Goal: Find specific fact: Find specific fact

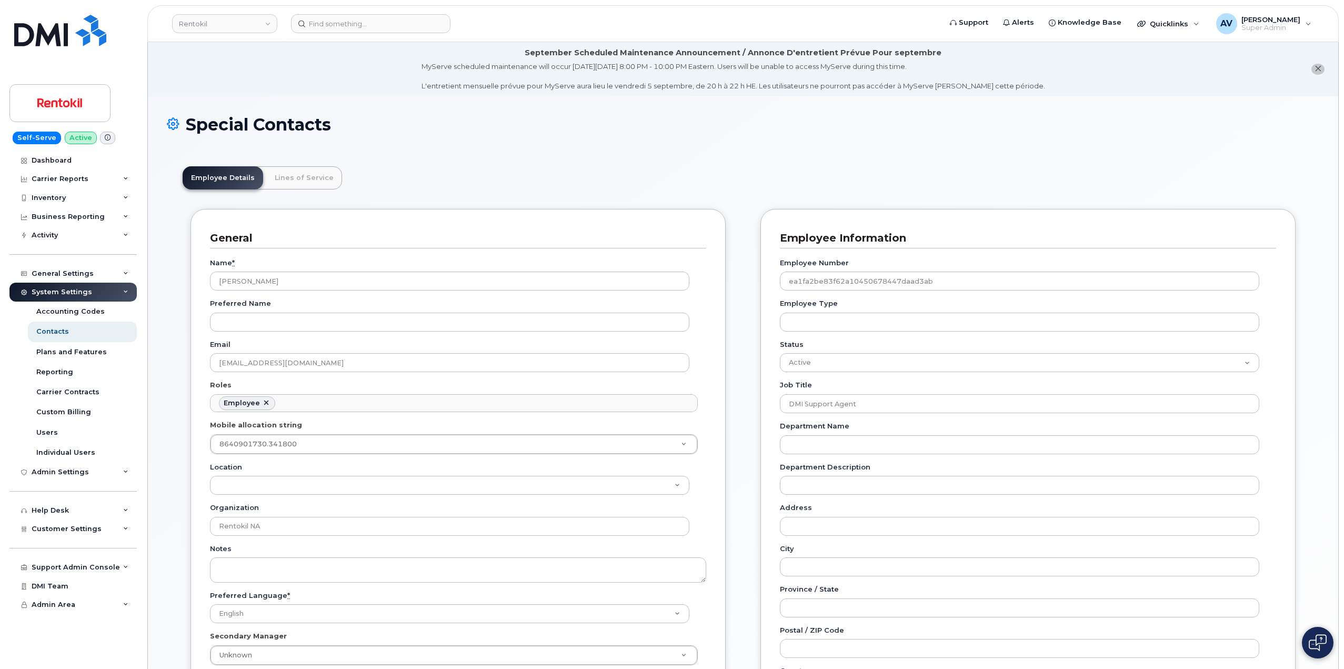
scroll to position [31, 0]
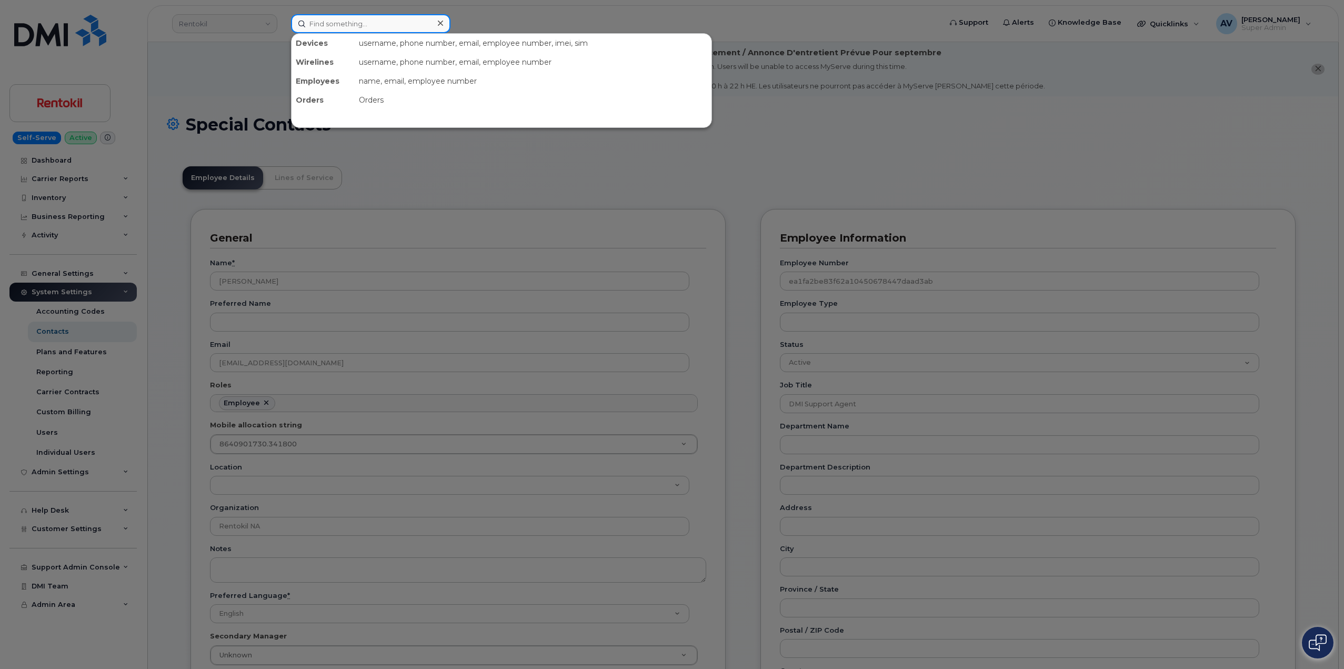
click at [375, 24] on input at bounding box center [370, 23] width 159 height 19
paste input "299862"
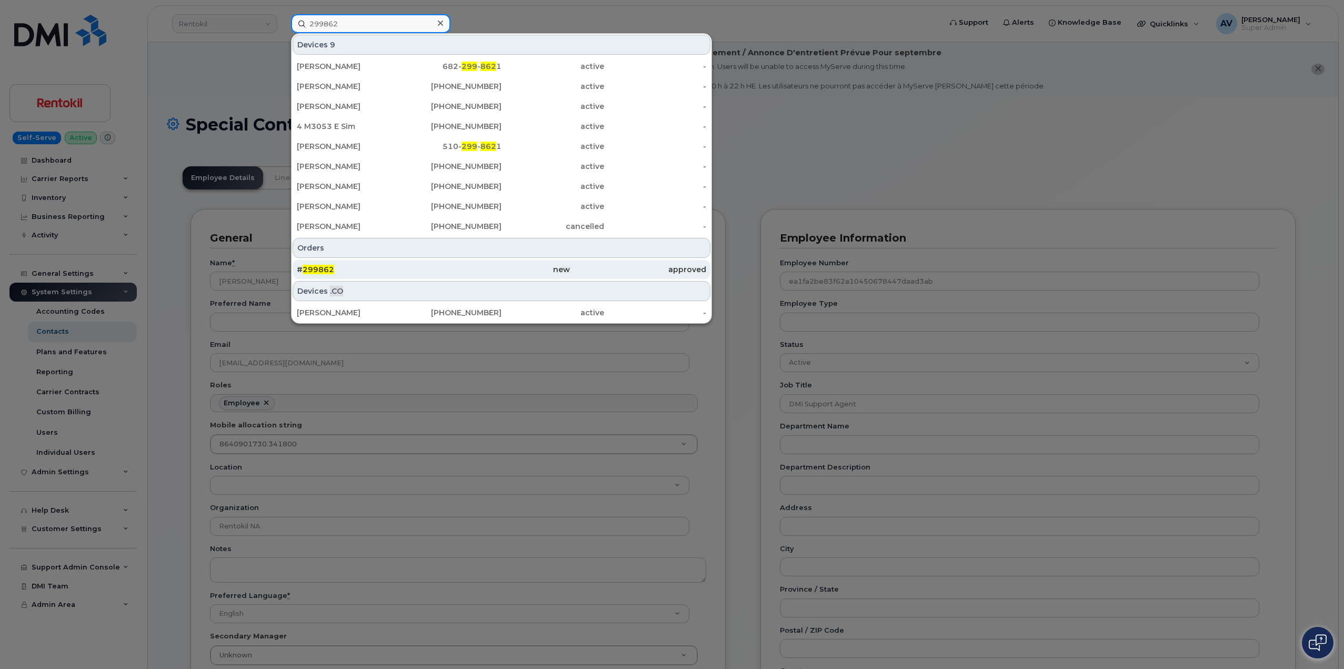
type input "299862"
click at [375, 268] on div "# 299862" at bounding box center [365, 269] width 136 height 11
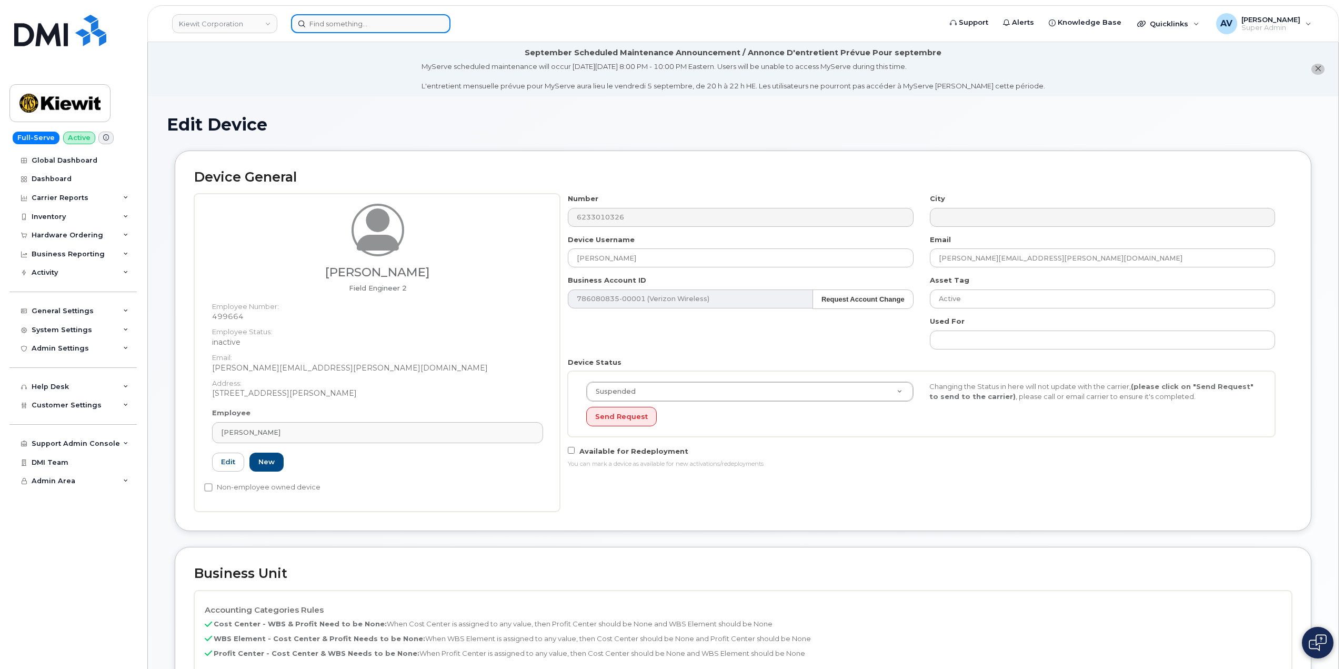
click at [376, 19] on input at bounding box center [370, 23] width 159 height 19
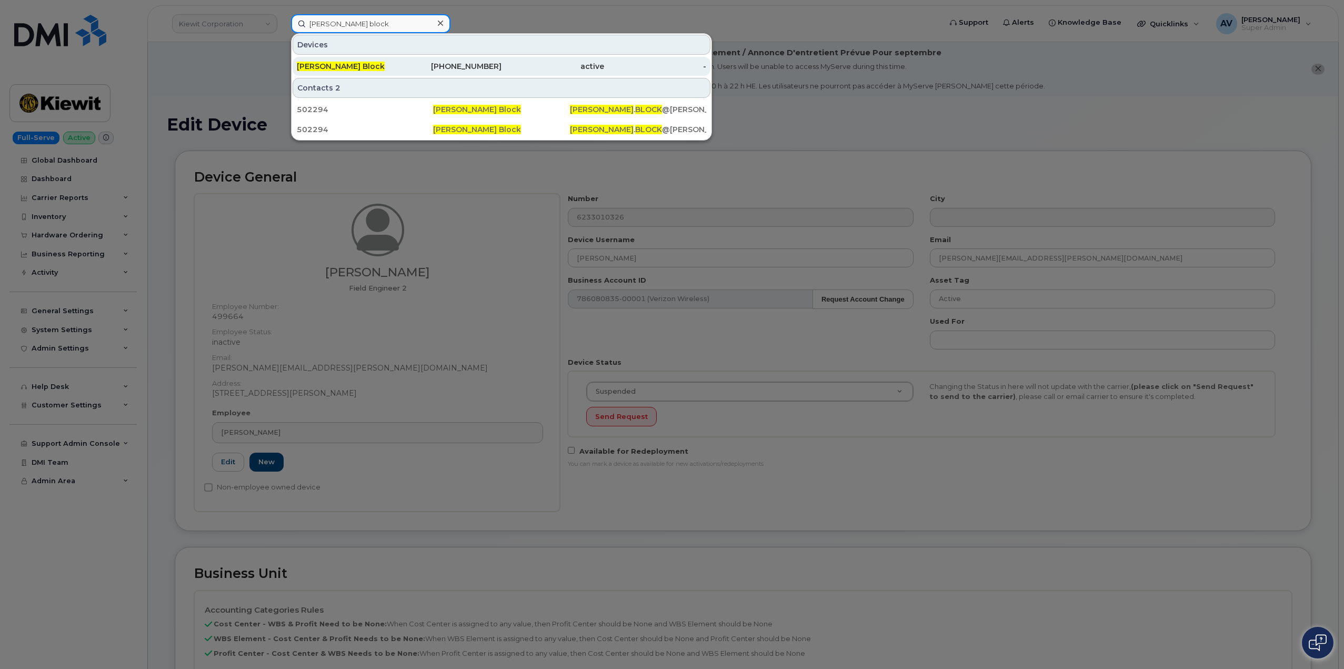
type input "calvin block"
click at [402, 61] on div "913-415-0525" at bounding box center [450, 66] width 103 height 19
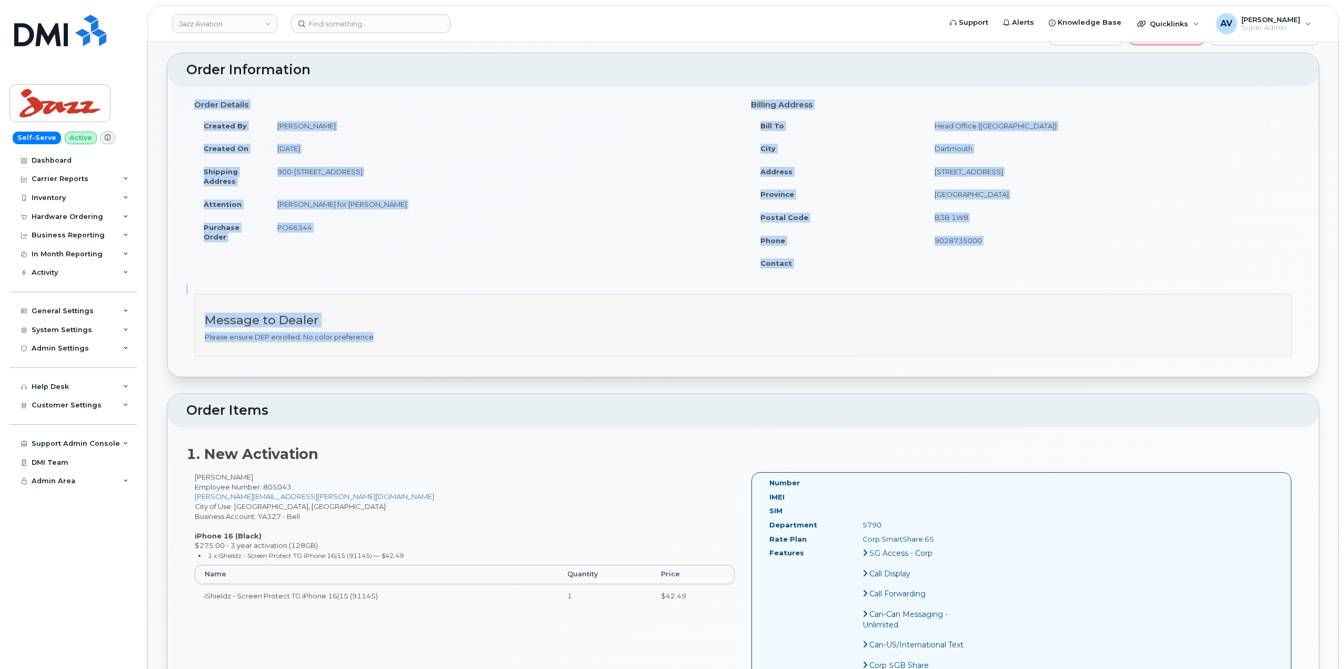
scroll to position [105, 0]
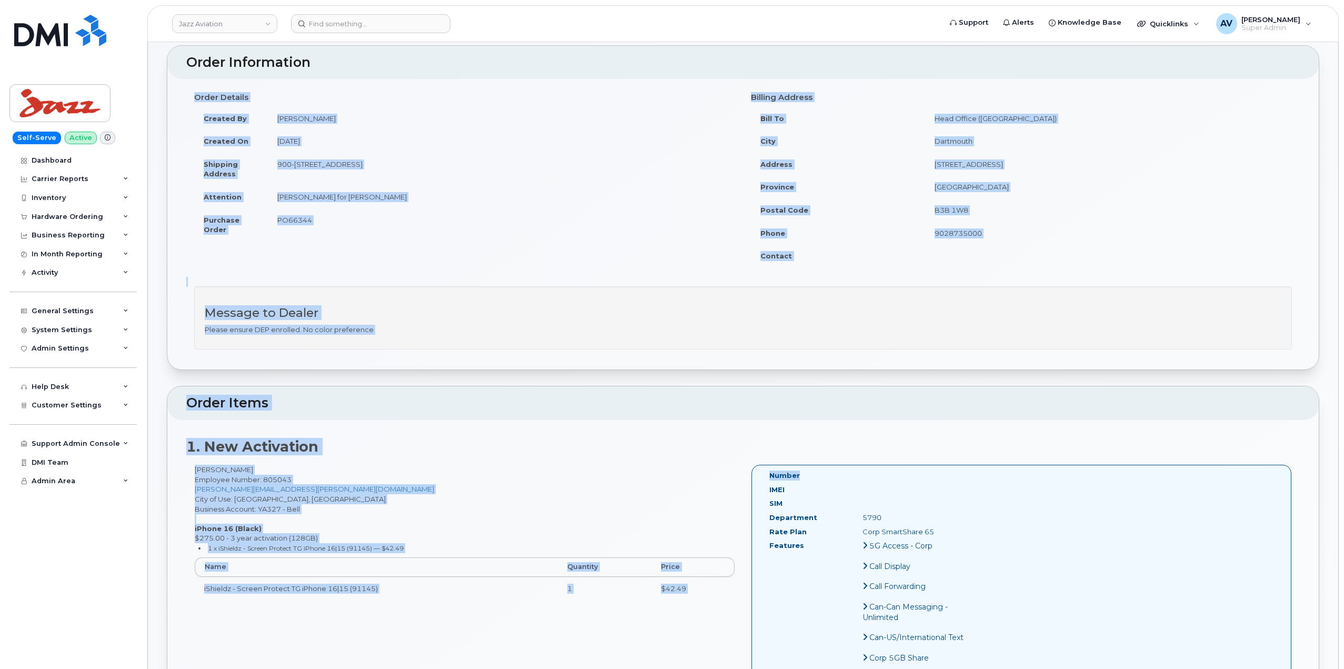
drag, startPoint x: 191, startPoint y: 201, endPoint x: 1008, endPoint y: 469, distance: 860.5
copy div "Order Details Created By Angela Marr Created On September 3, 2025 Shipping Addr…"
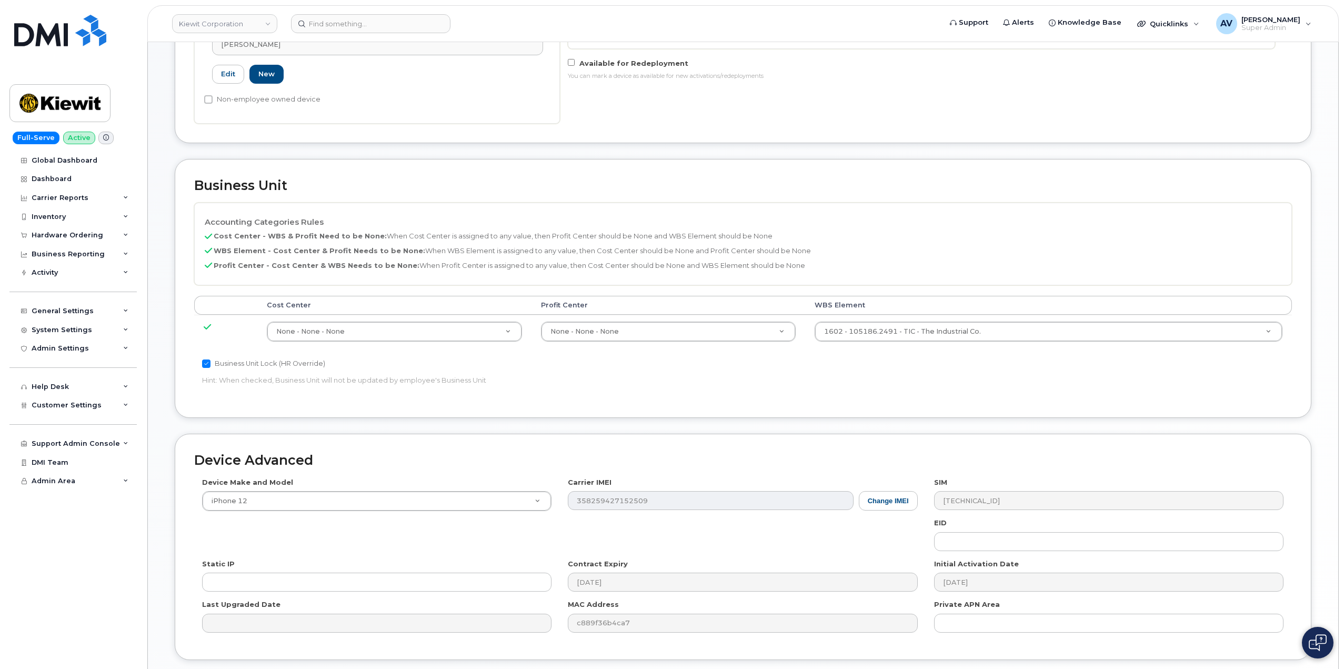
scroll to position [467, 0]
